Goal: Transaction & Acquisition: Purchase product/service

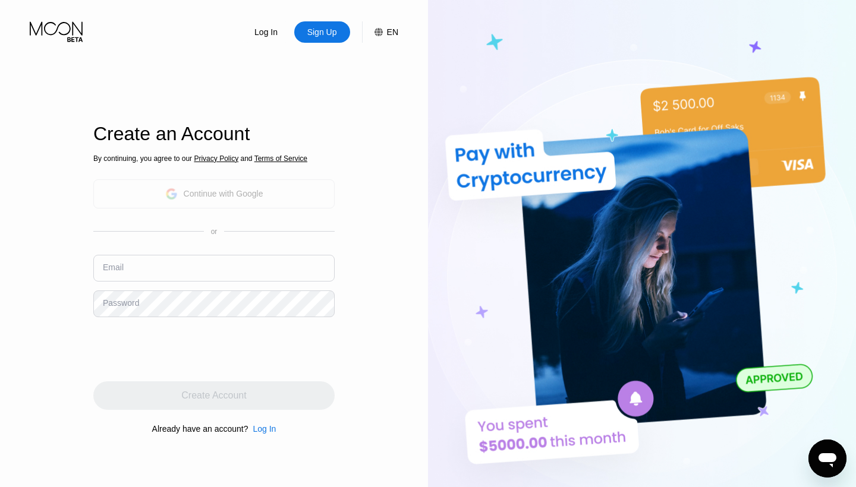
click at [210, 194] on div "Continue with Google" at bounding box center [224, 194] width 80 height 10
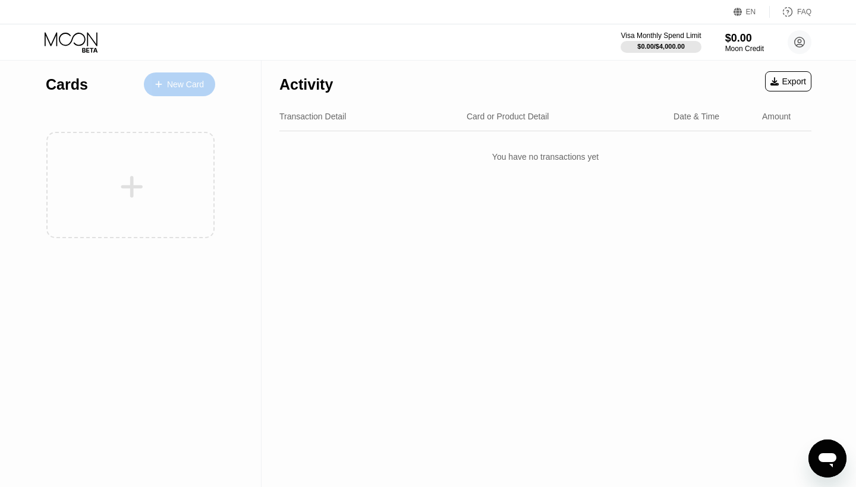
click at [177, 83] on div "New Card" at bounding box center [185, 85] width 37 height 10
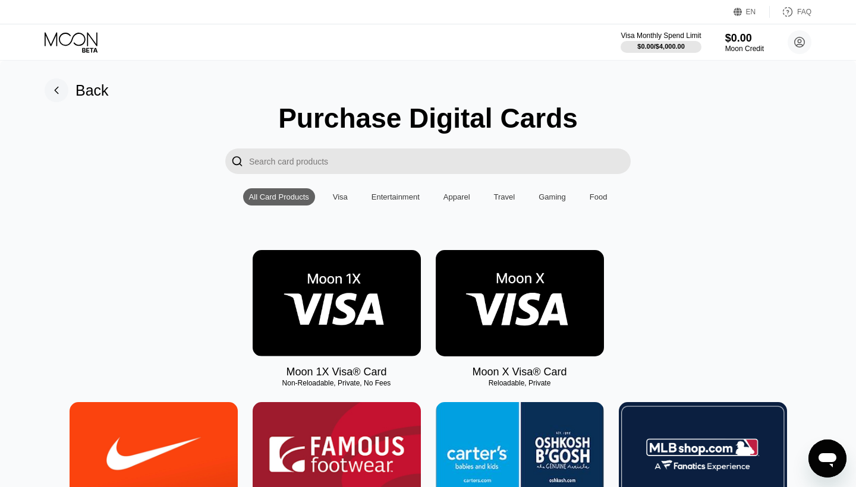
click at [342, 157] on input "Search card products" at bounding box center [439, 162] width 381 height 26
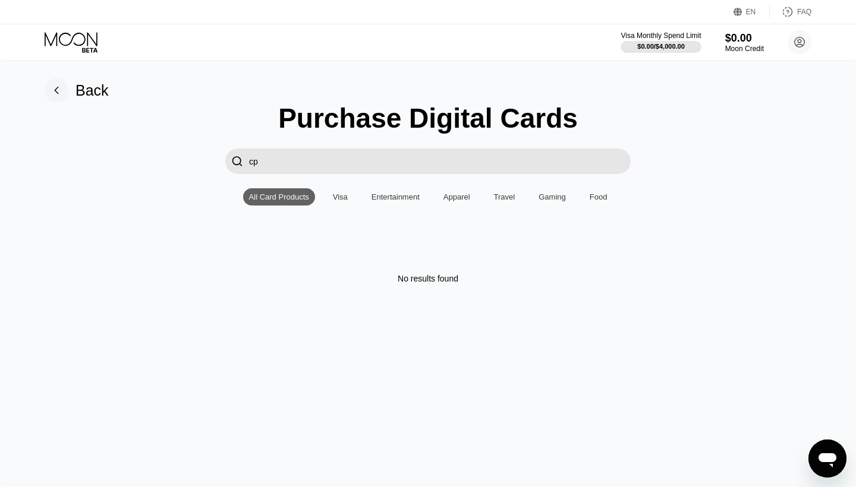
type input "с"
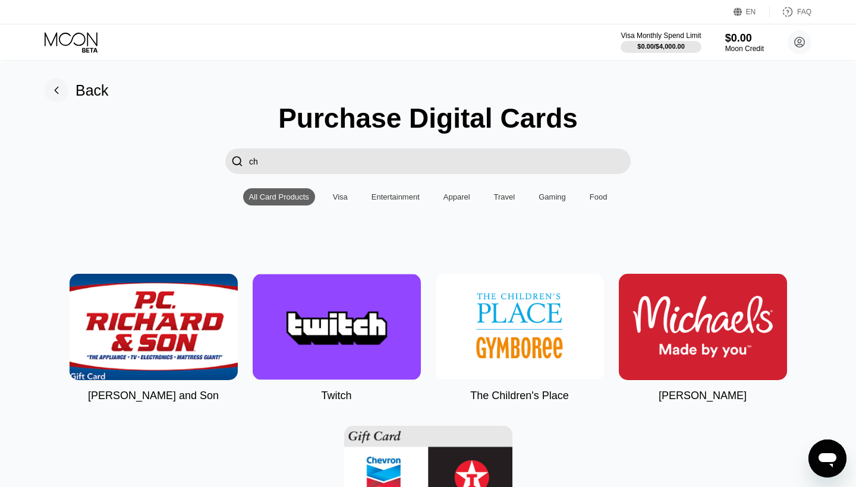
type input "c"
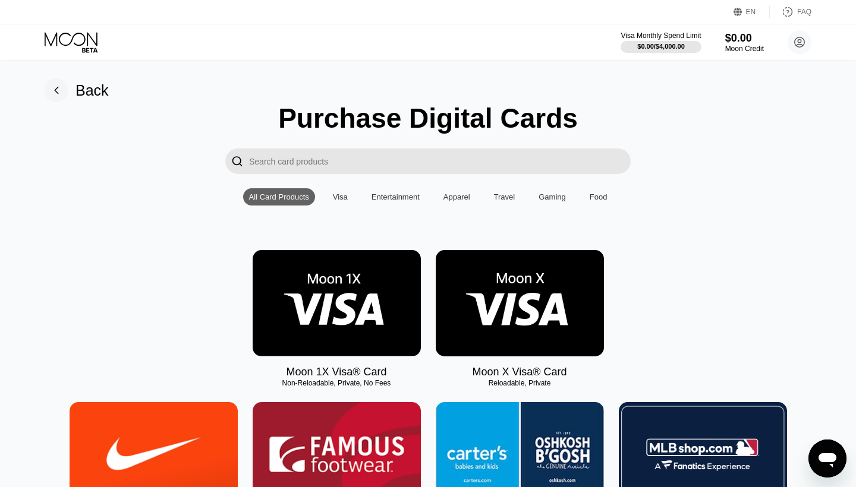
click at [374, 304] on img at bounding box center [337, 303] width 168 height 106
